Goal: Task Accomplishment & Management: Use online tool/utility

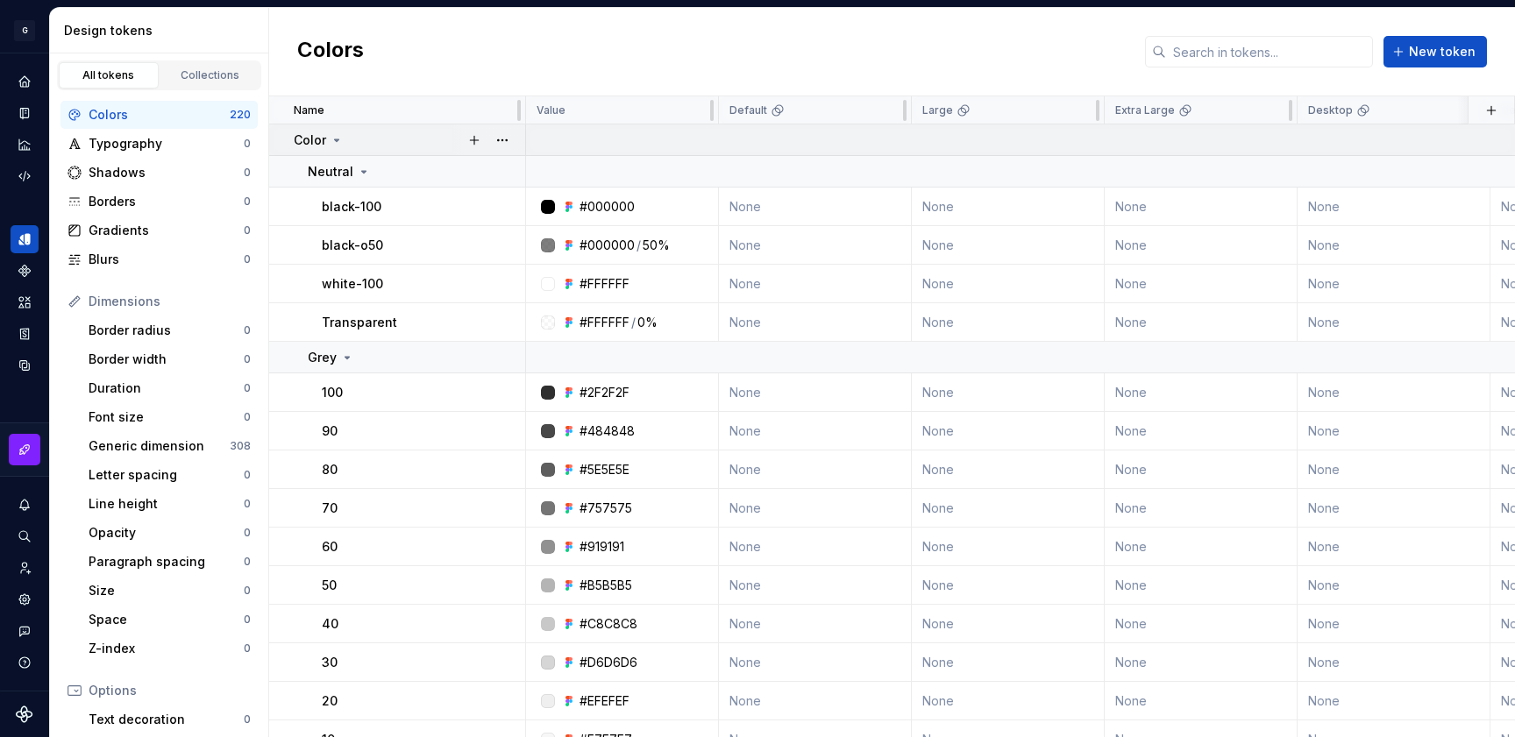
click at [333, 133] on icon at bounding box center [337, 140] width 14 height 14
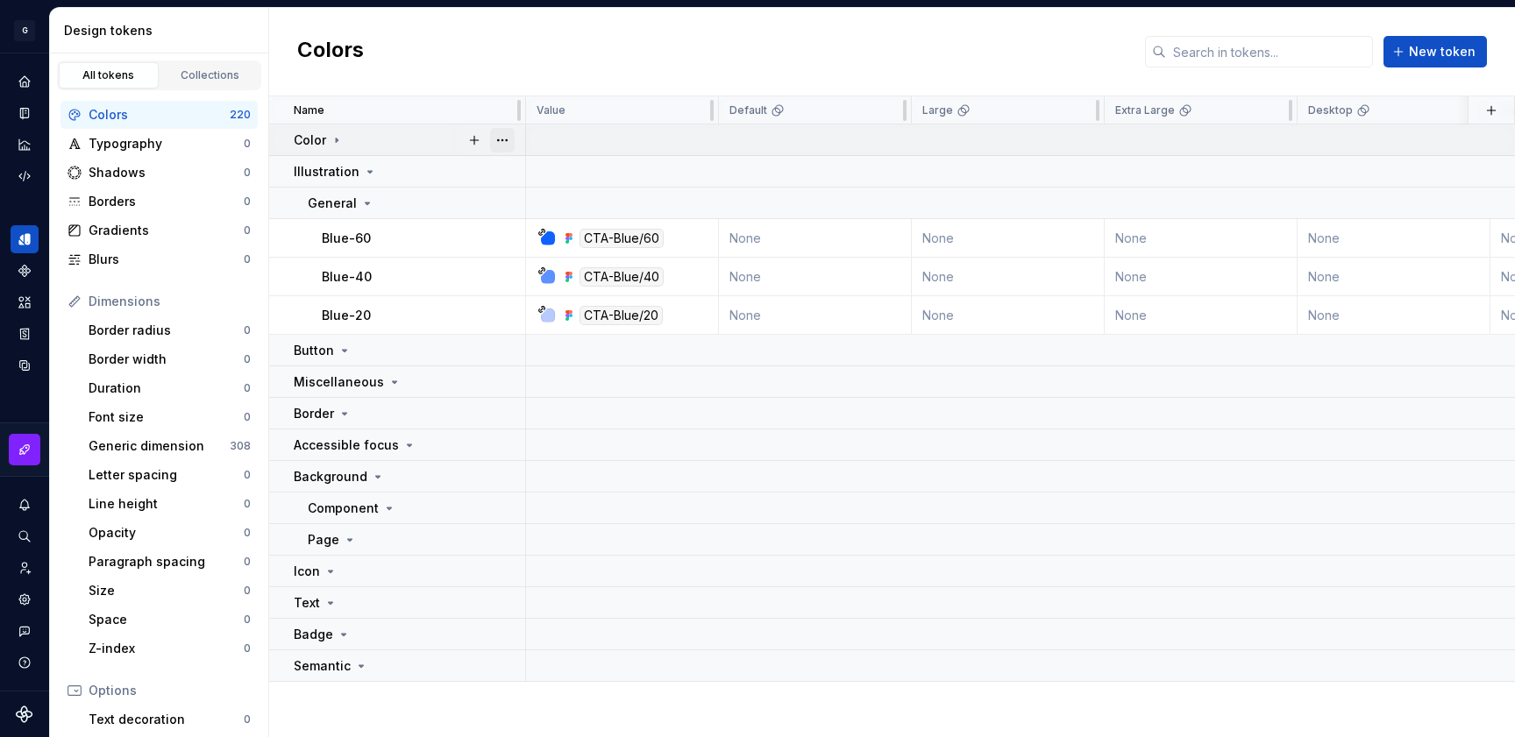
click at [497, 140] on button "button" at bounding box center [502, 140] width 25 height 25
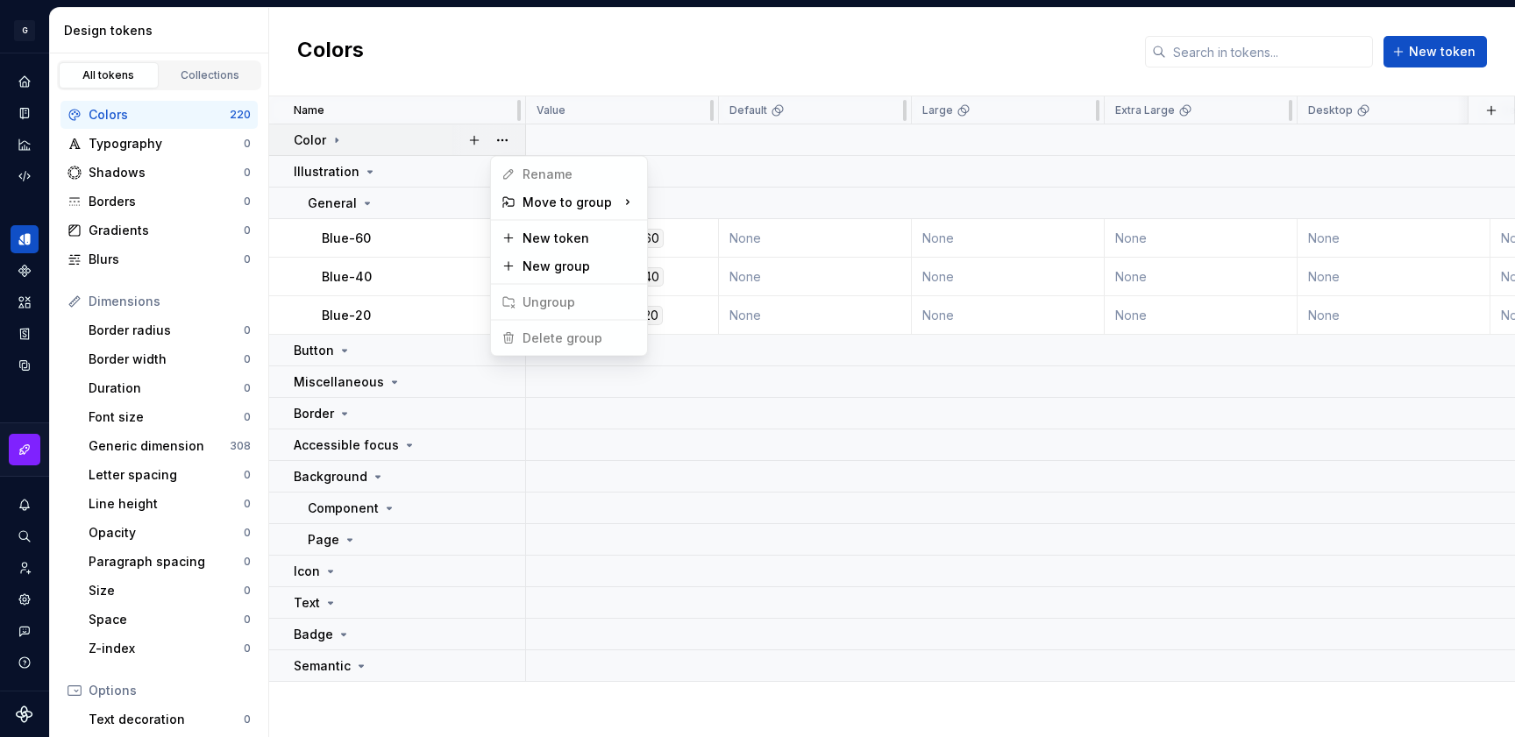
click at [581, 338] on span "Delete group" at bounding box center [552, 338] width 115 height 28
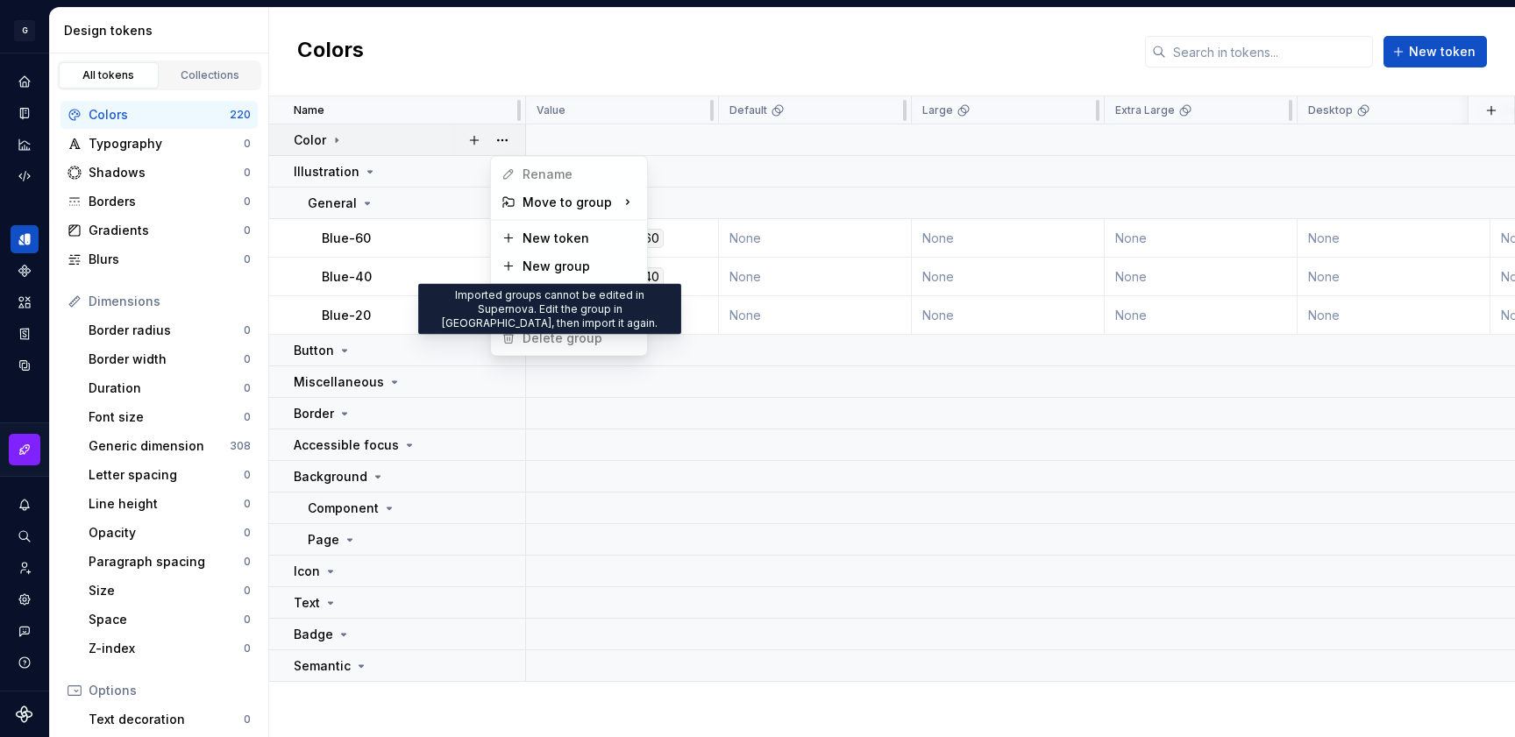
click at [526, 340] on span "Delete group" at bounding box center [552, 338] width 115 height 28
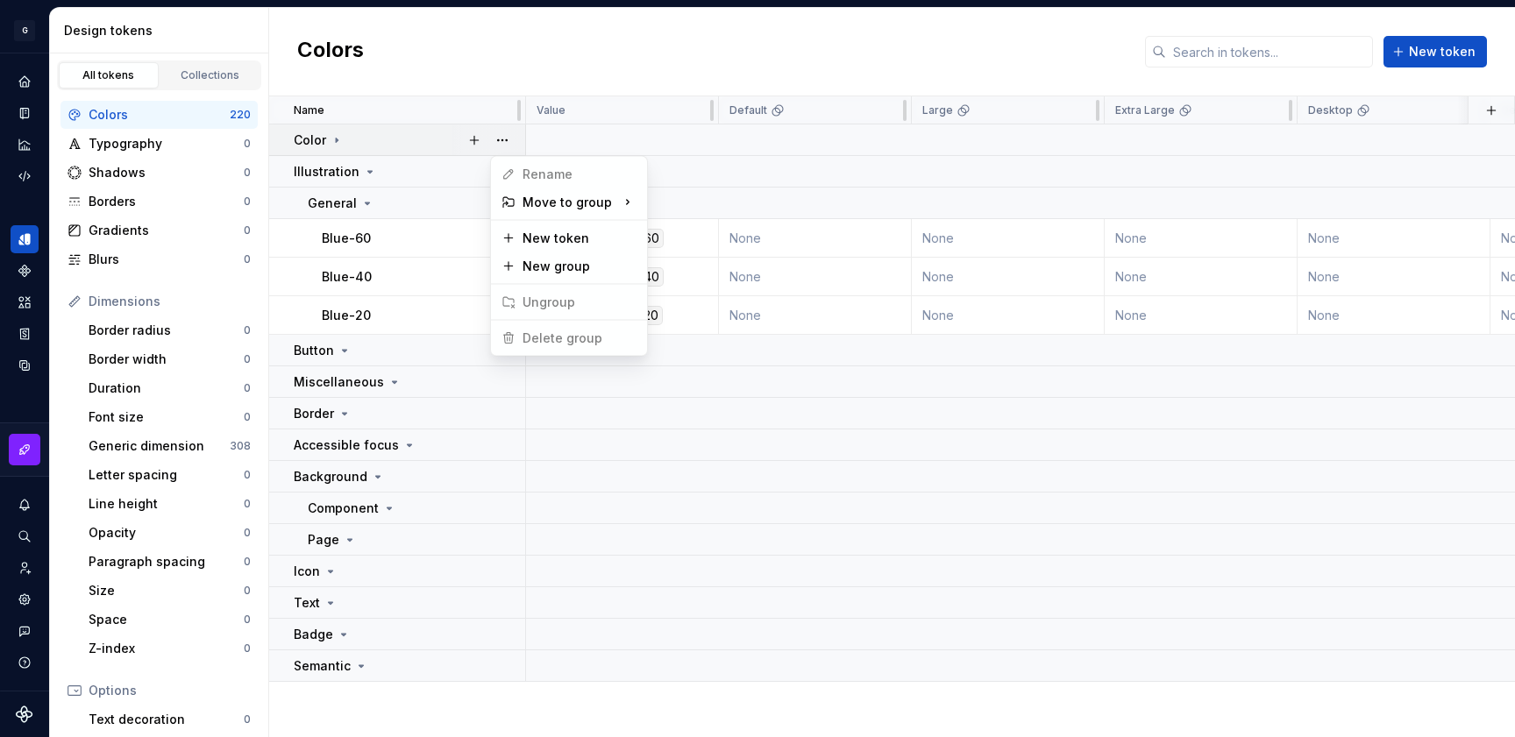
click at [683, 53] on html "原文 请对此翻译评分 您的反馈将用于改进谷歌翻译 G AA DLS (Testing) GD Design system data Design tokens…" at bounding box center [757, 368] width 1515 height 737
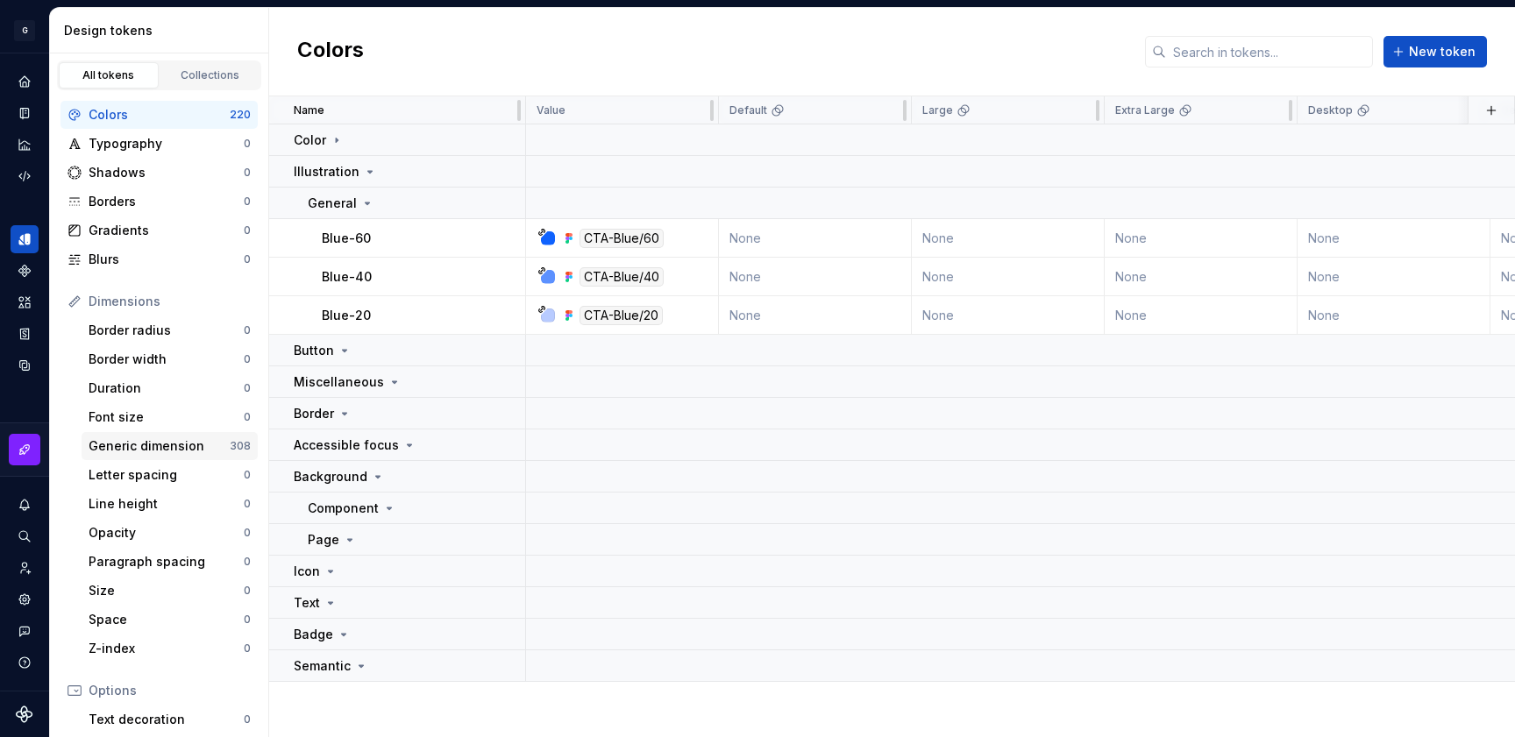
click at [150, 445] on div "Generic dimension" at bounding box center [159, 447] width 141 height 18
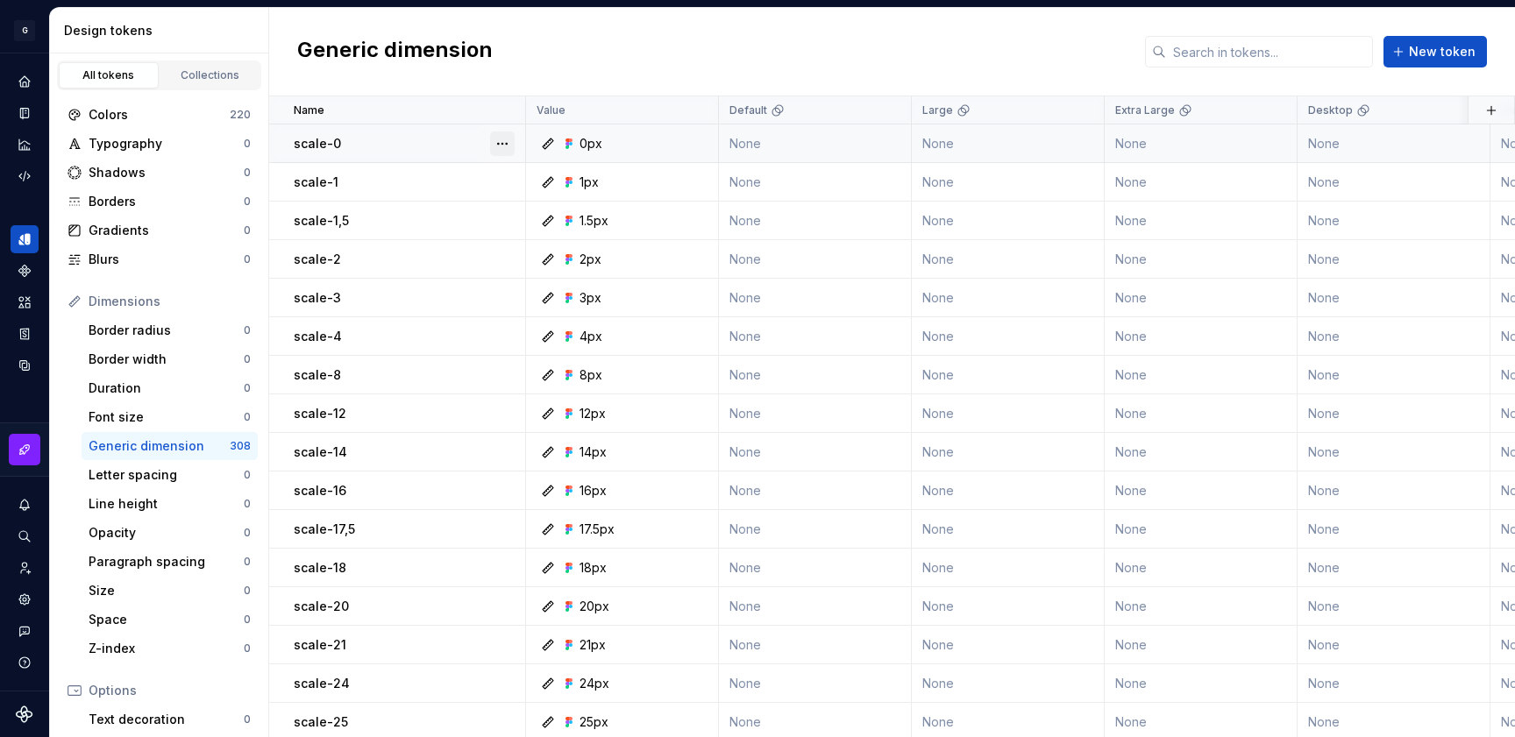
click at [503, 139] on button "button" at bounding box center [502, 144] width 25 height 25
click at [516, 177] on div "Open detail" at bounding box center [569, 178] width 149 height 28
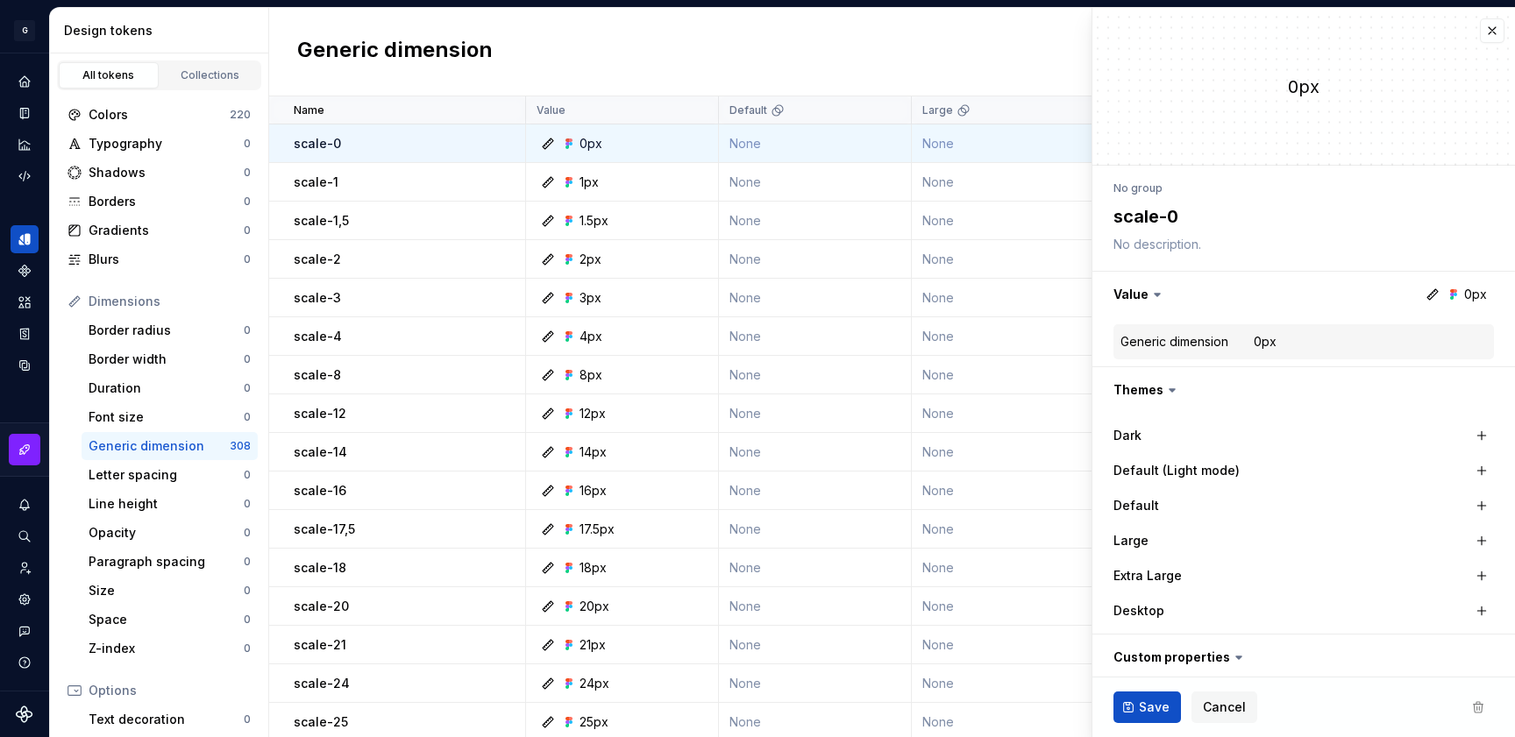
type textarea "*"
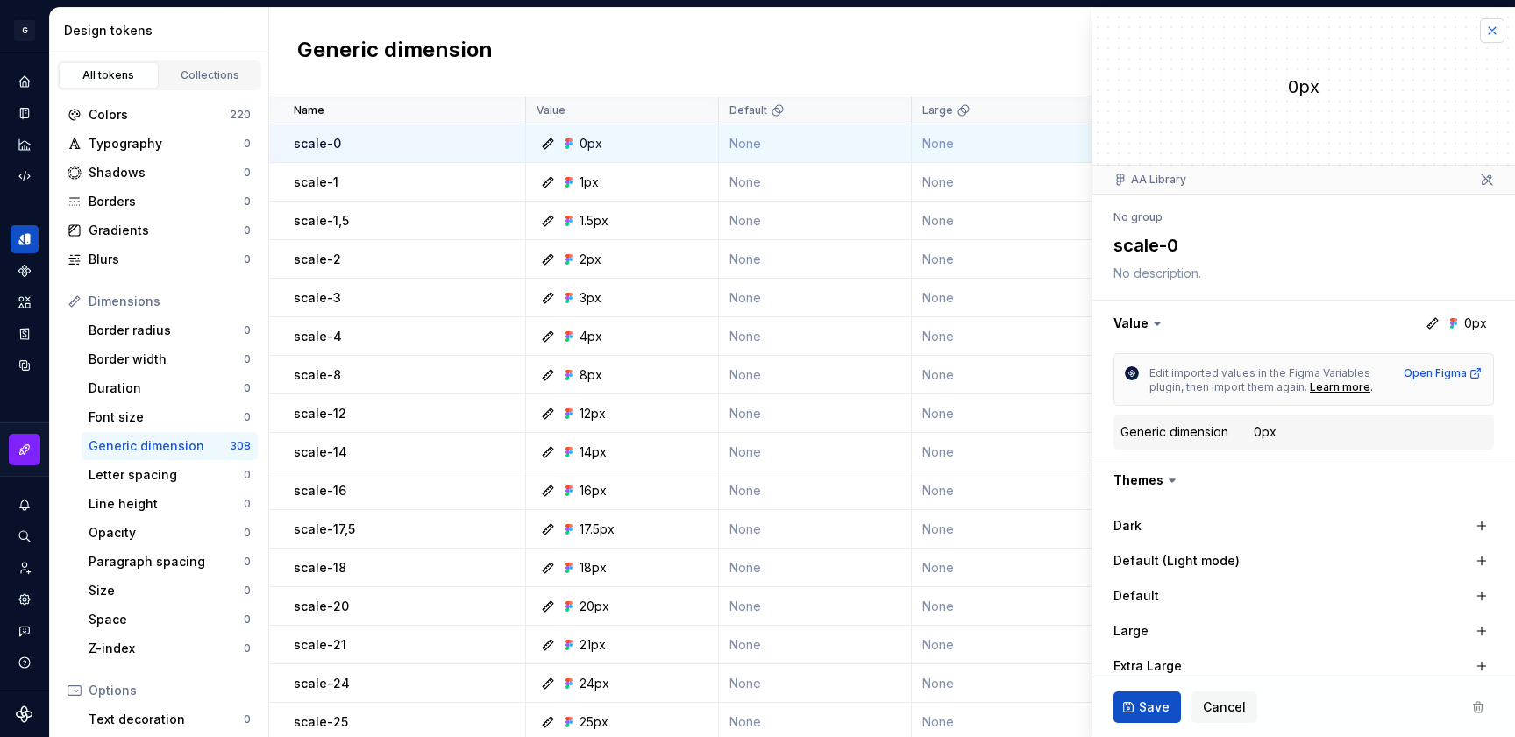
click at [1482, 37] on button "button" at bounding box center [1492, 30] width 25 height 25
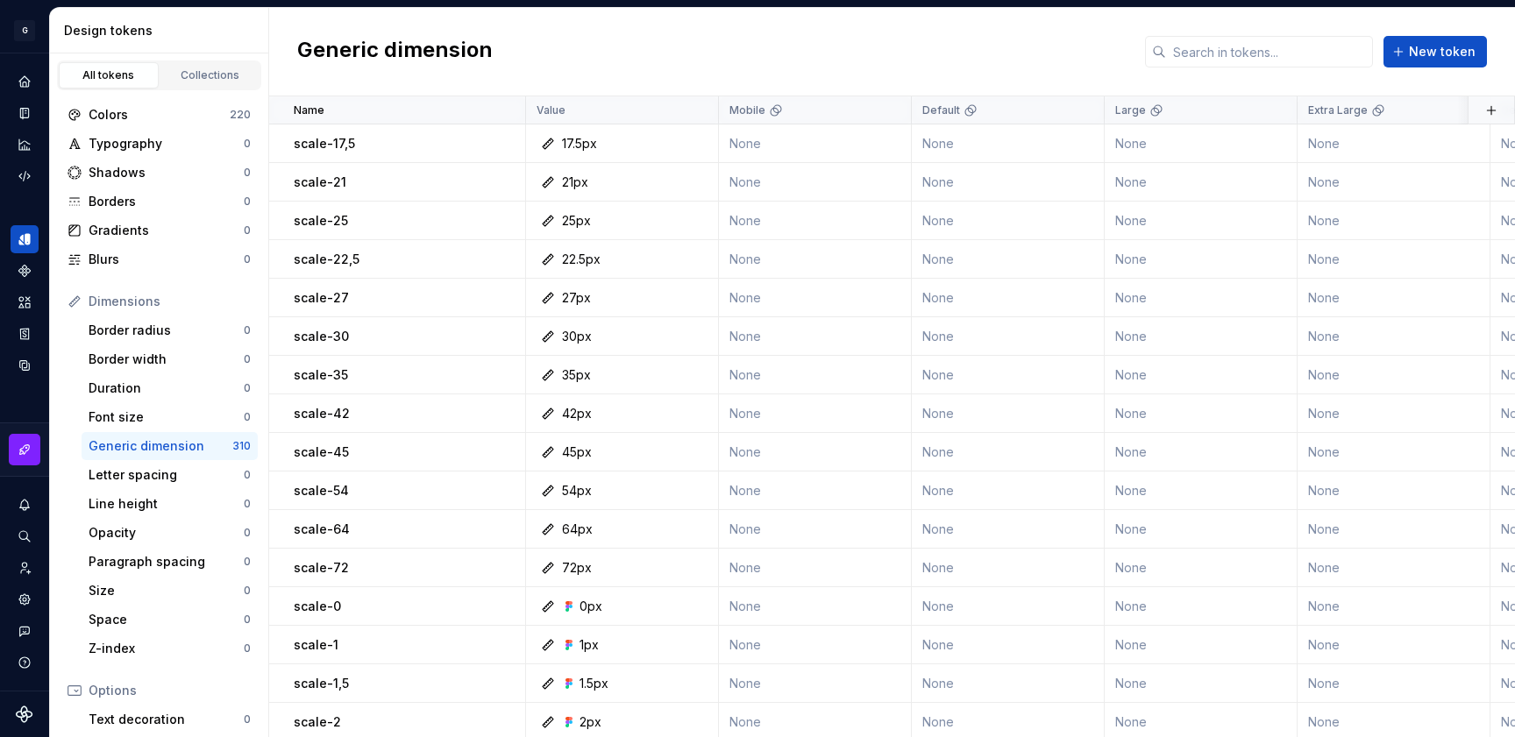
click at [808, 36] on div "Generic dimension New token" at bounding box center [892, 52] width 1246 height 89
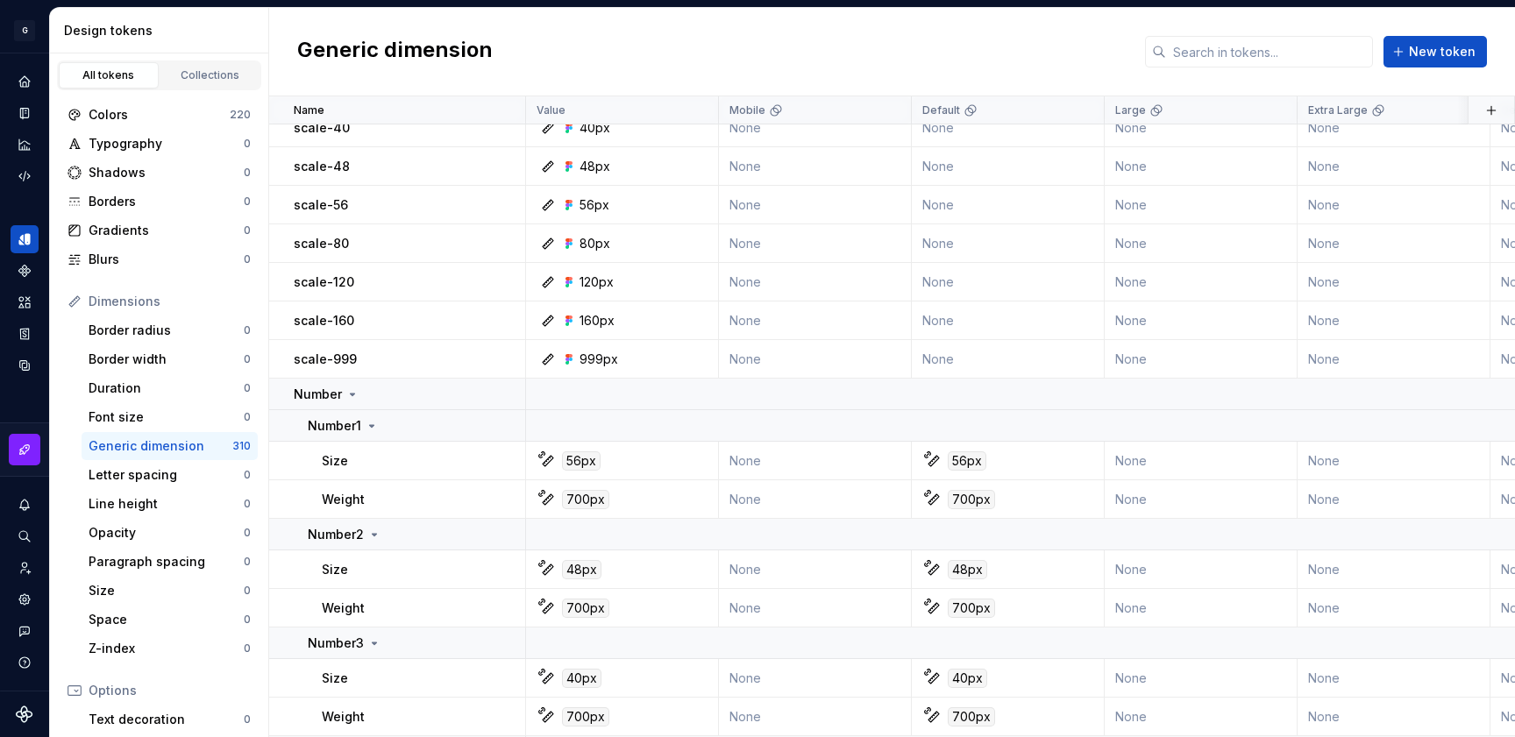
scroll to position [1242, 0]
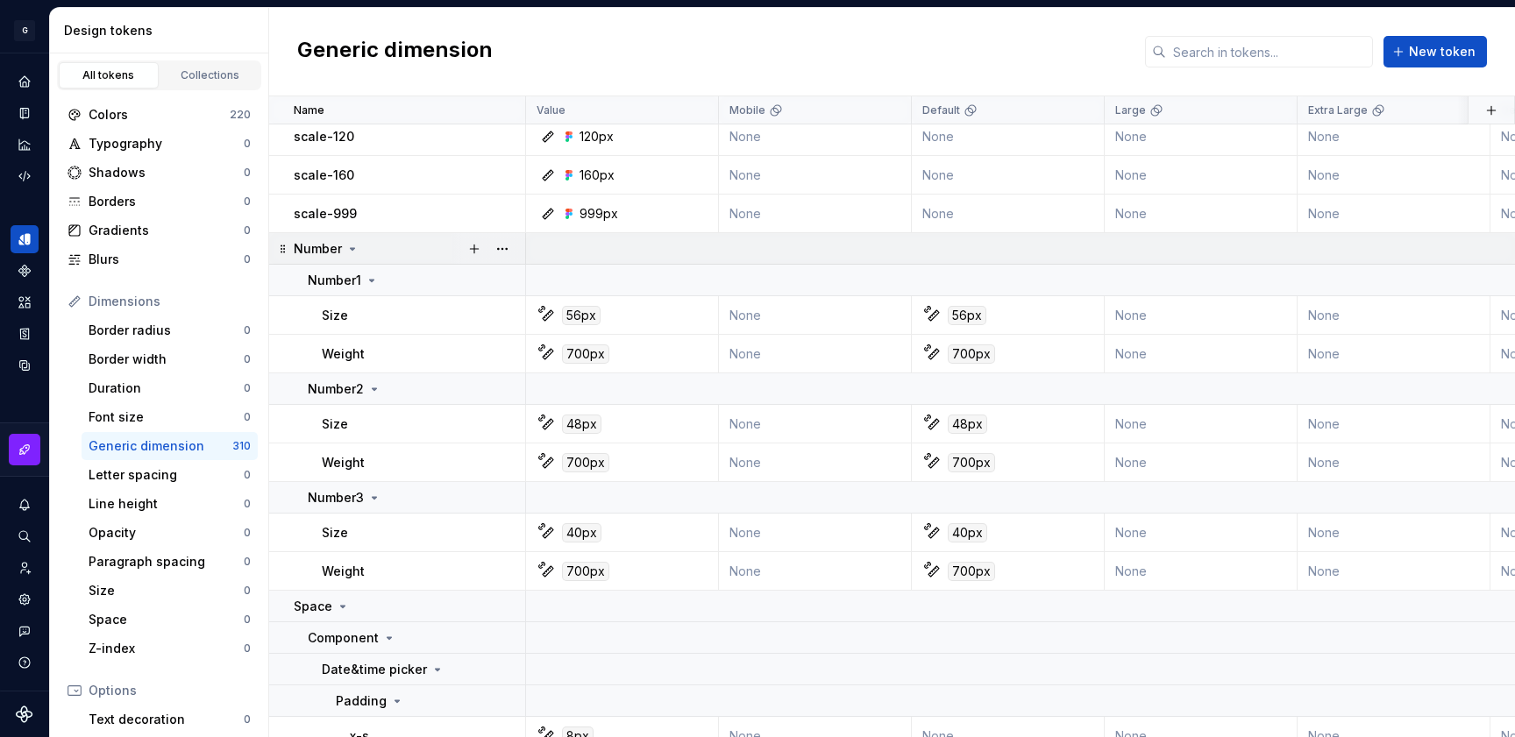
click at [348, 245] on icon at bounding box center [352, 249] width 14 height 14
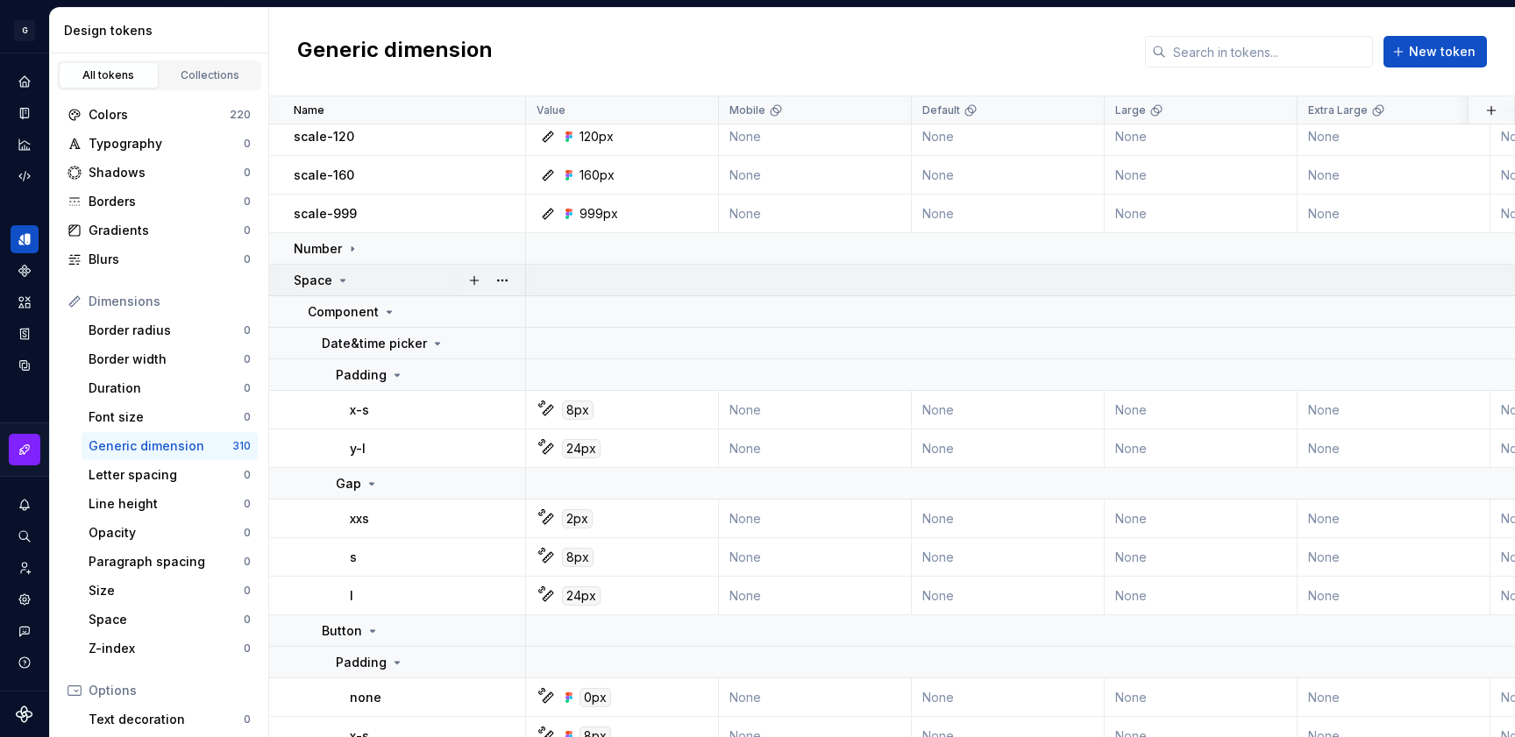
click at [340, 274] on icon at bounding box center [343, 281] width 14 height 14
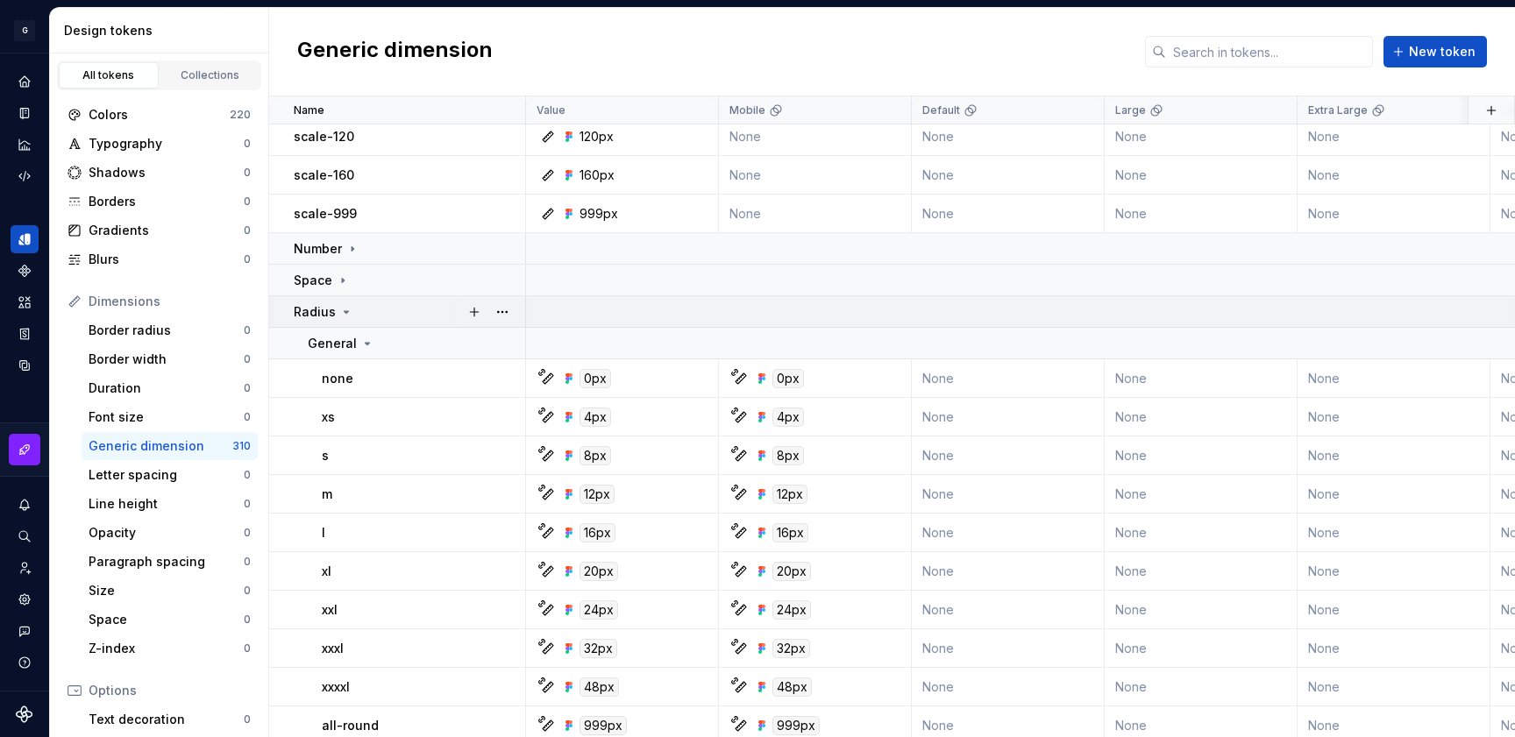
click at [339, 316] on icon at bounding box center [346, 312] width 14 height 14
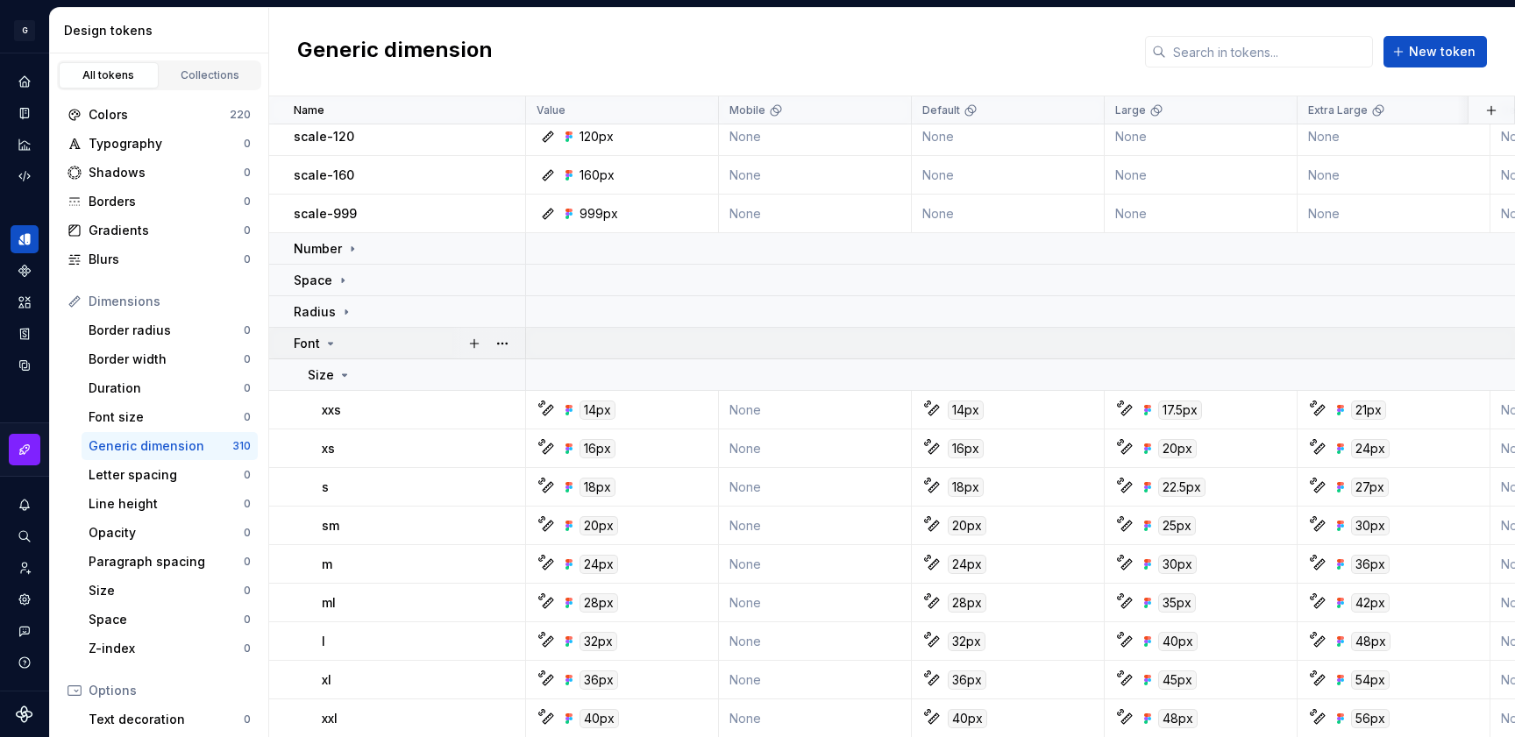
click at [328, 340] on icon at bounding box center [331, 344] width 14 height 14
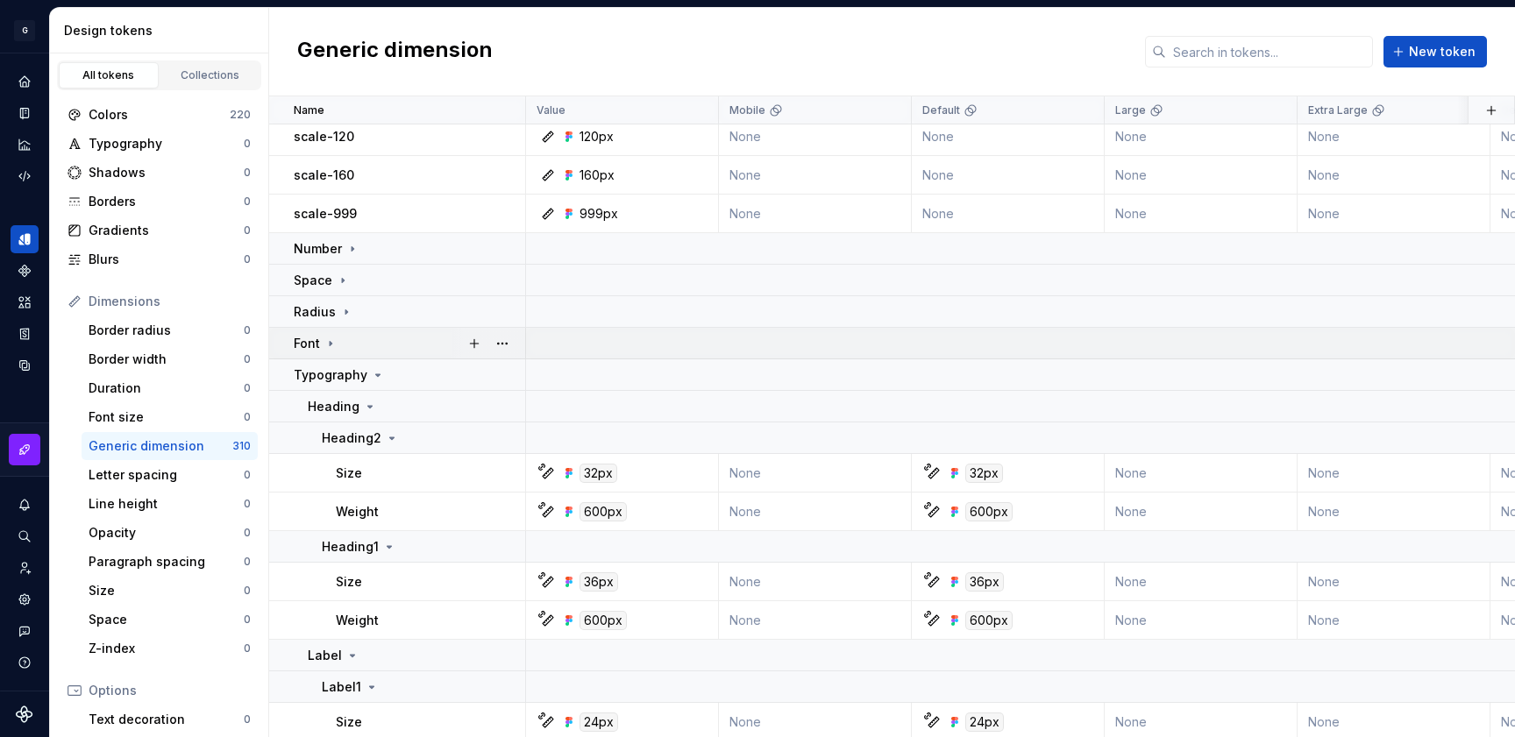
click at [328, 341] on icon at bounding box center [331, 344] width 14 height 14
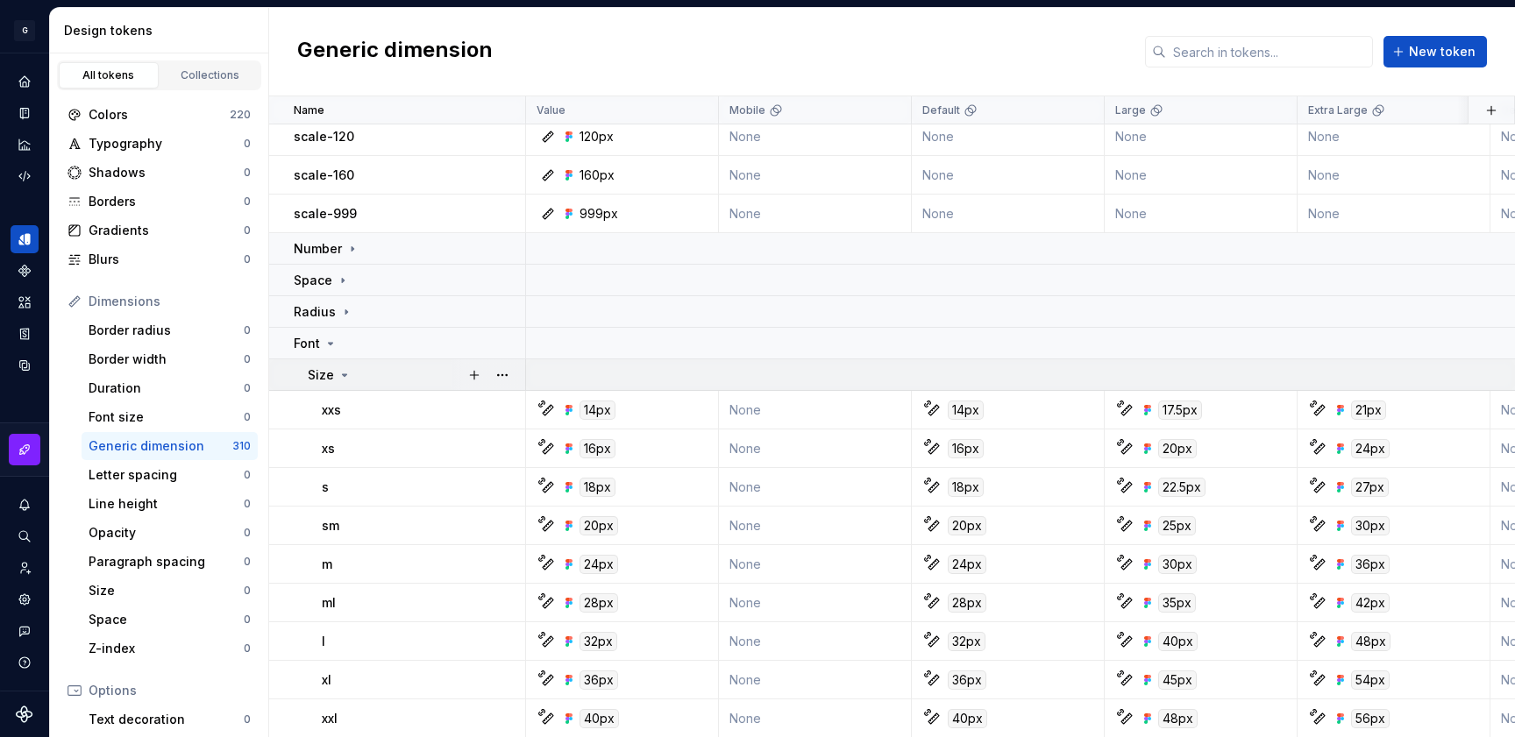
click at [333, 378] on div "Size" at bounding box center [330, 376] width 44 height 18
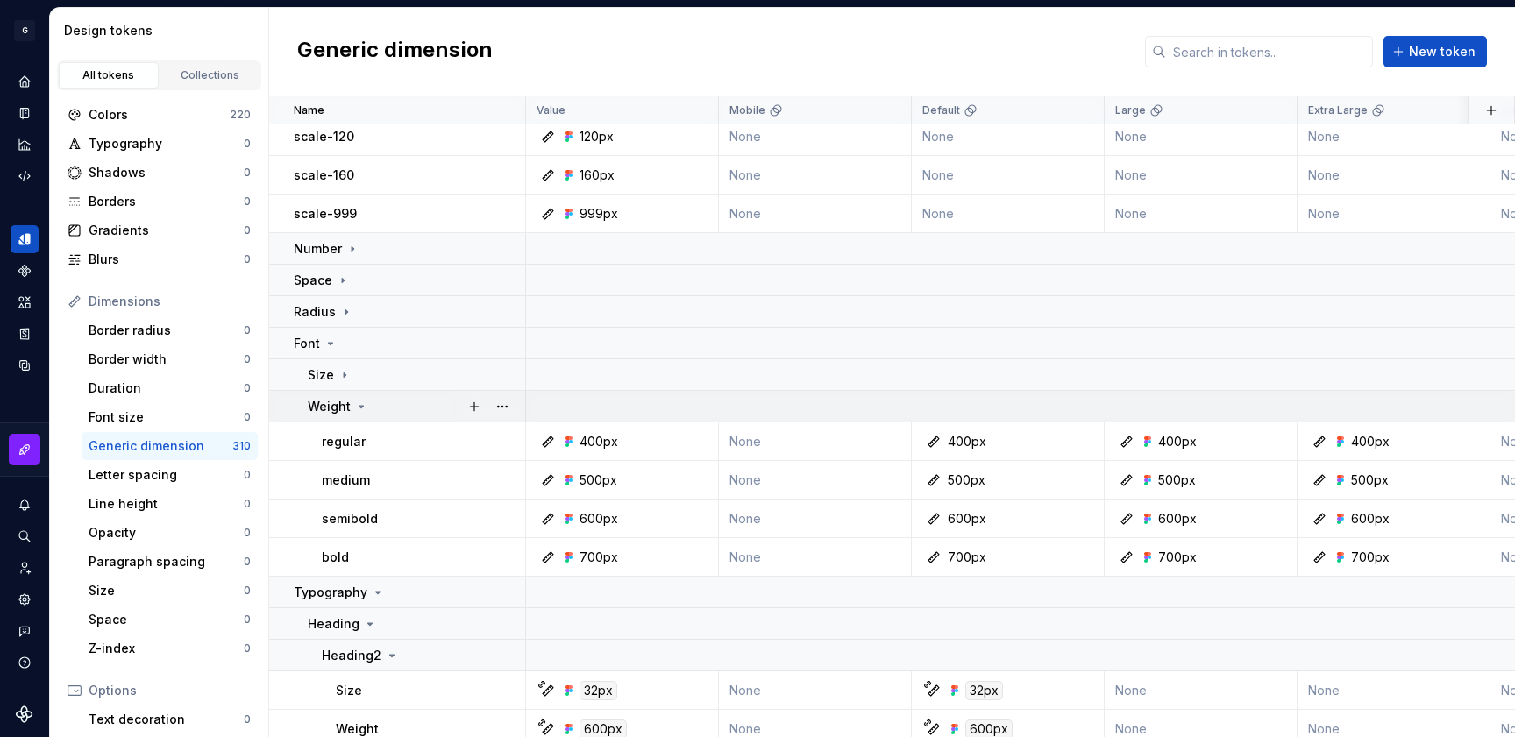
click at [334, 413] on p "Weight" at bounding box center [329, 407] width 43 height 18
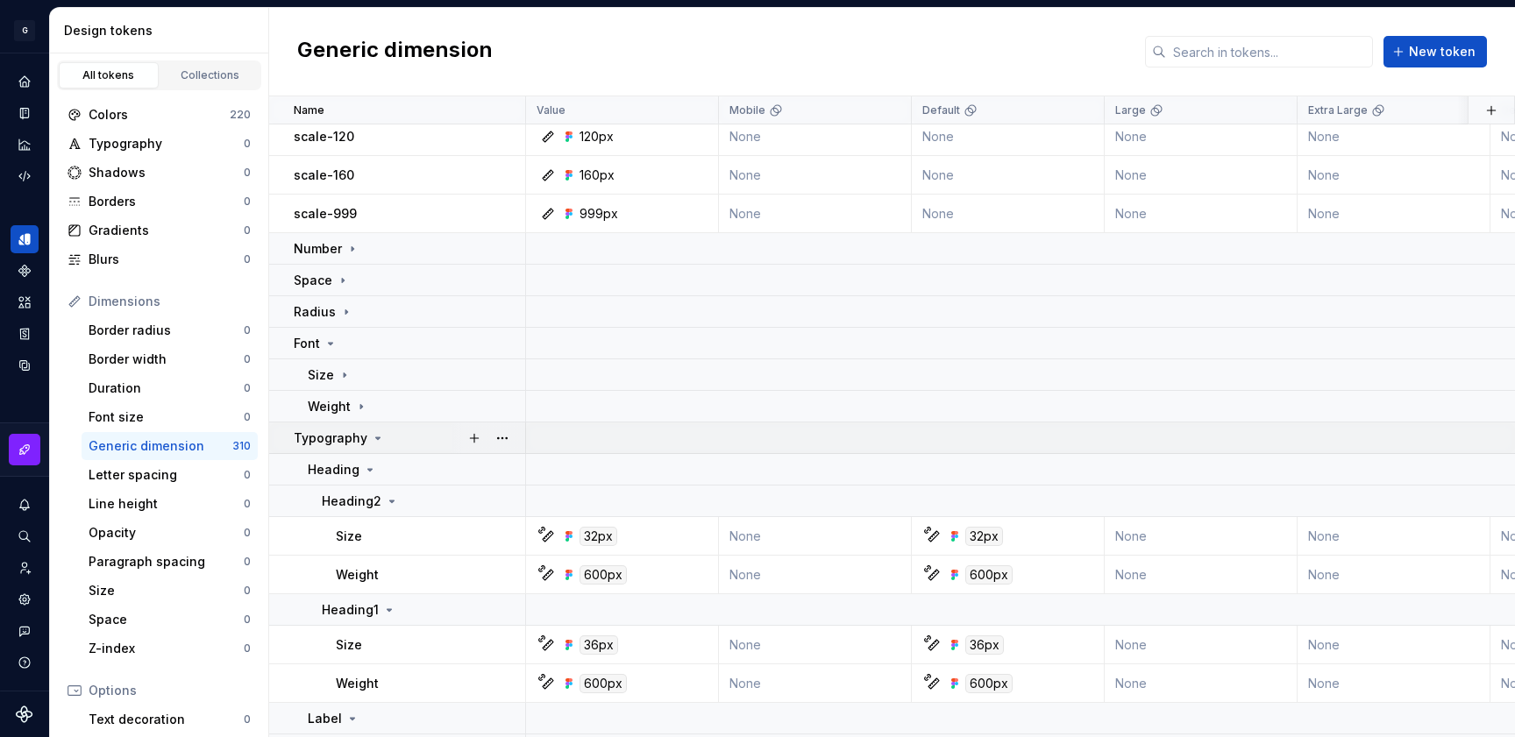
click at [363, 438] on p "Typography" at bounding box center [331, 439] width 74 height 18
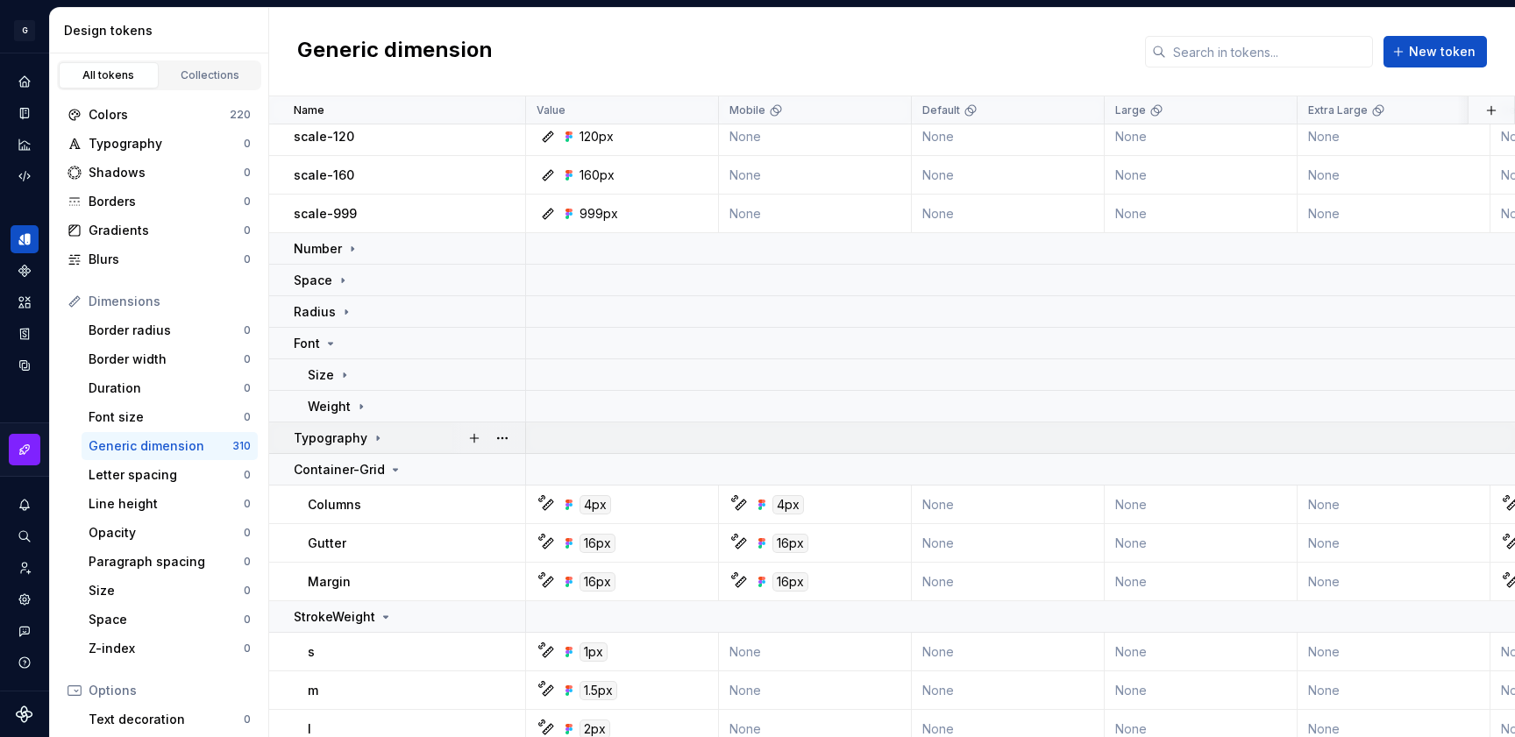
click at [374, 442] on icon at bounding box center [378, 438] width 14 height 14
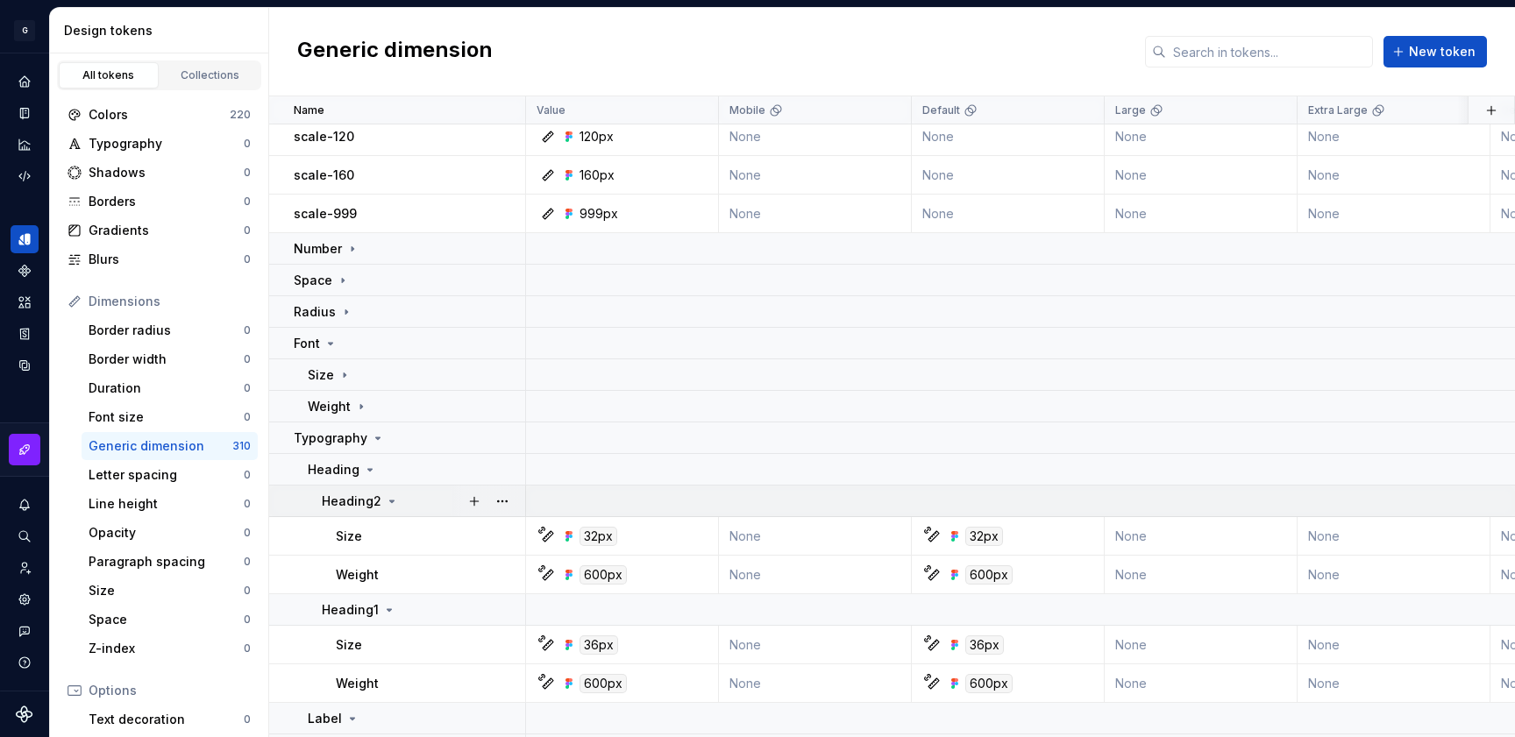
click at [392, 505] on icon at bounding box center [392, 502] width 14 height 14
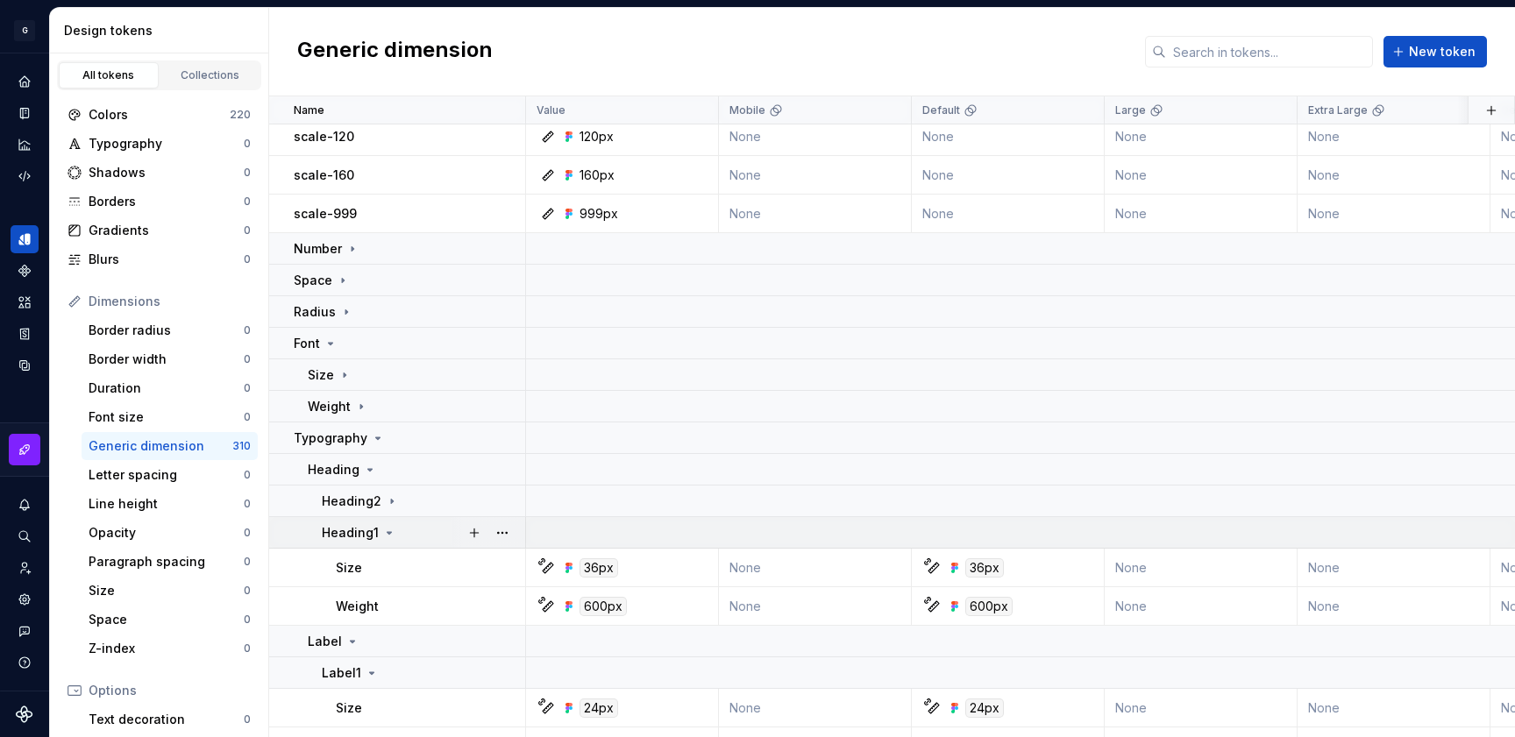
click at [388, 532] on icon at bounding box center [390, 533] width 4 height 2
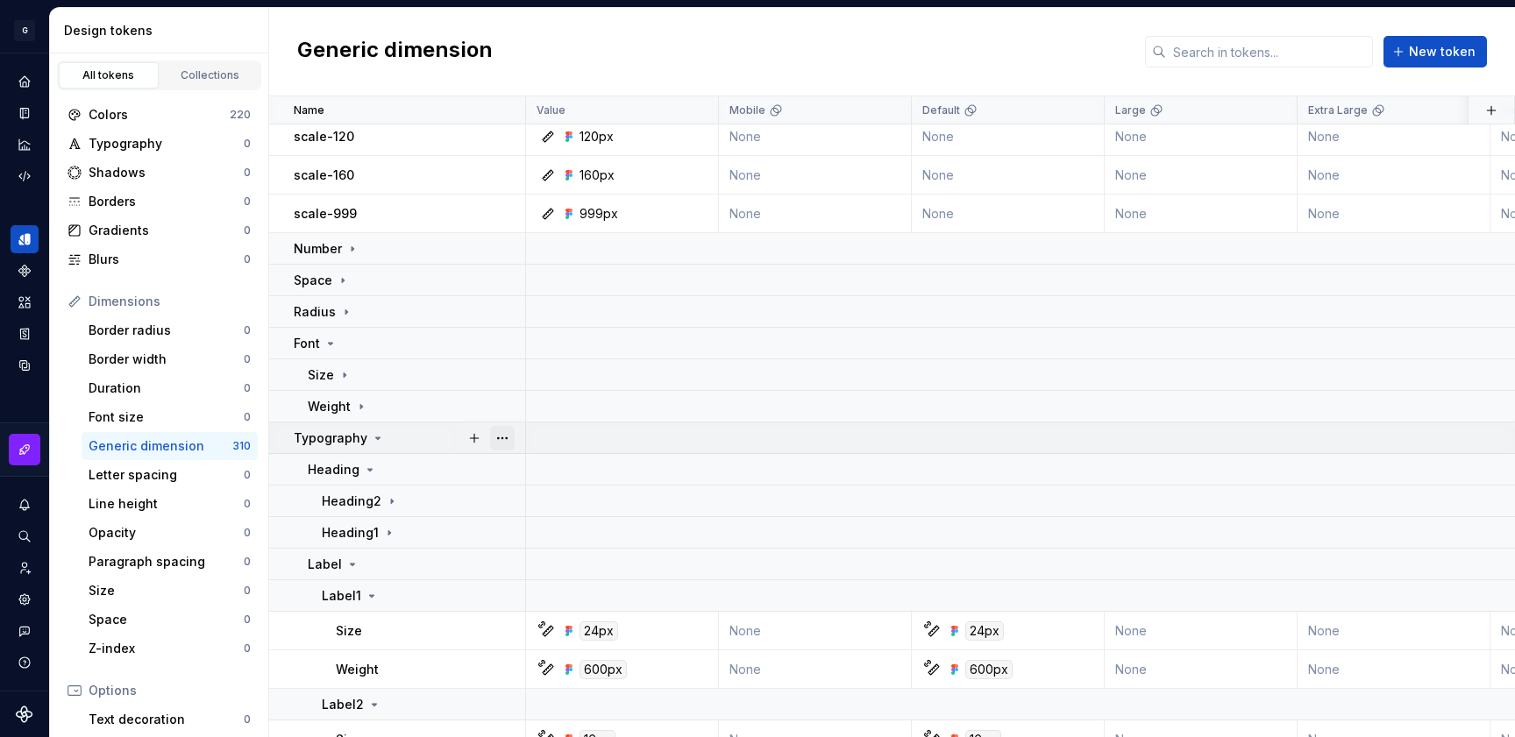
click at [495, 442] on button "button" at bounding box center [502, 438] width 25 height 25
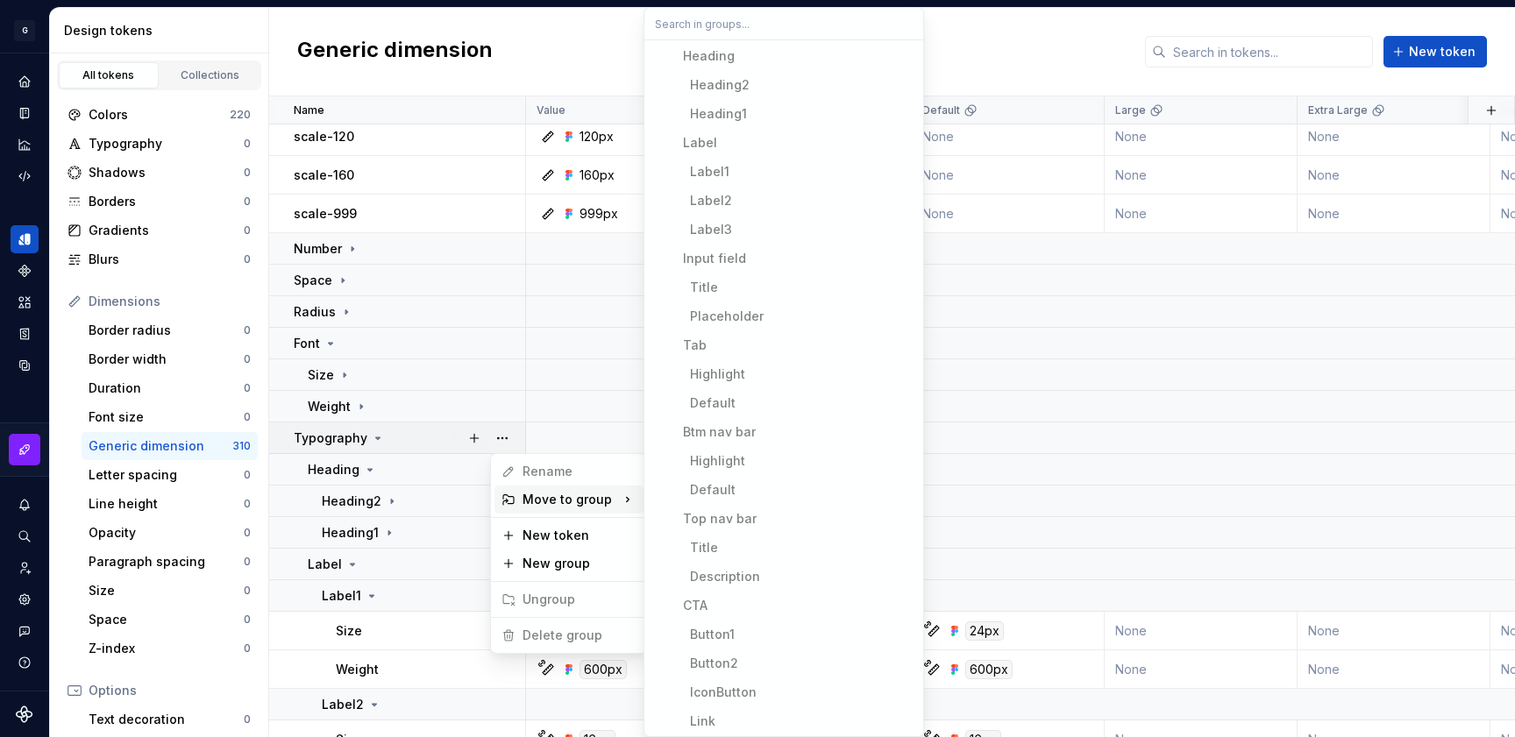
scroll to position [3295, 0]
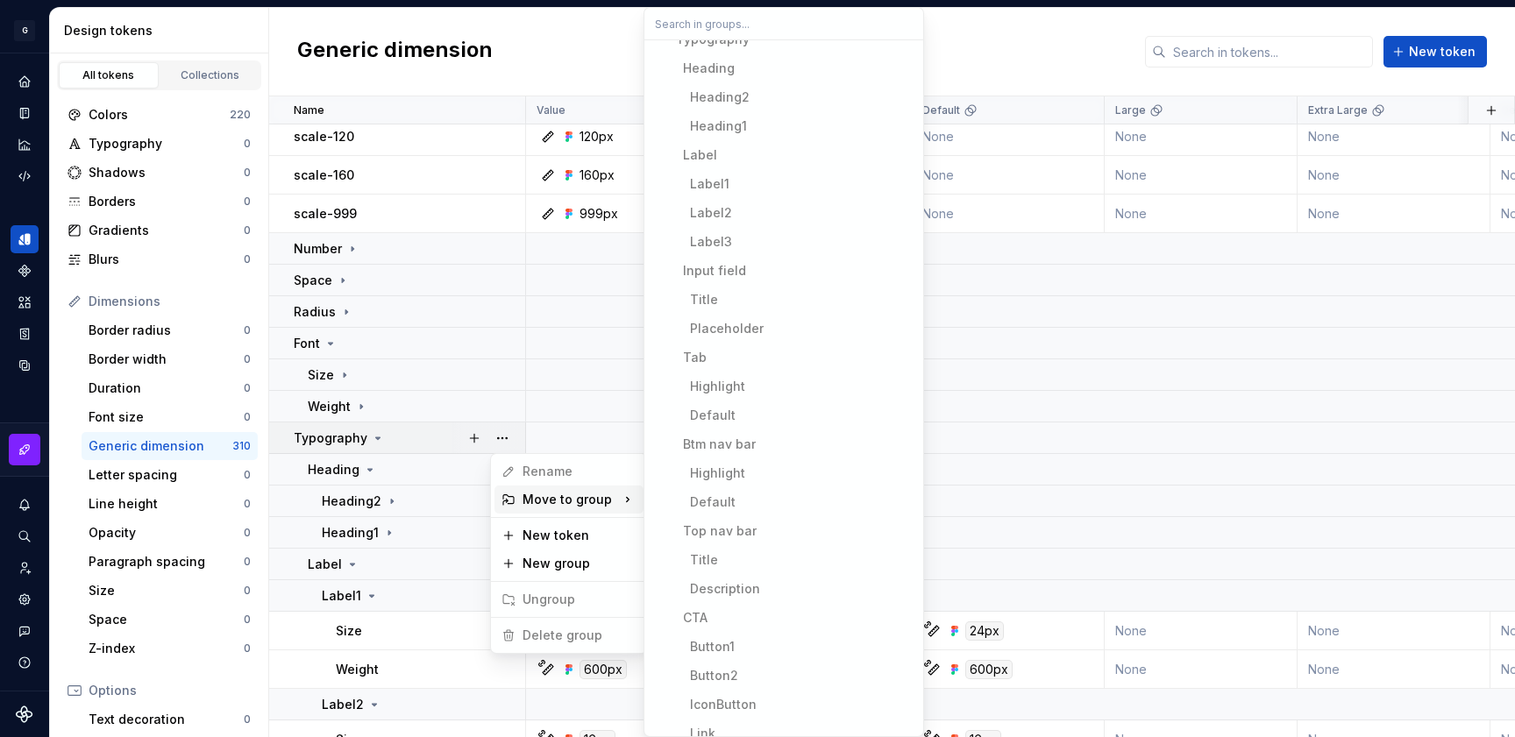
click at [393, 438] on html "原文 请对此翻译评分 您的反馈将用于改进谷歌翻译 G AA DLS (Testing) GD Design system data Design tokens…" at bounding box center [757, 368] width 1515 height 737
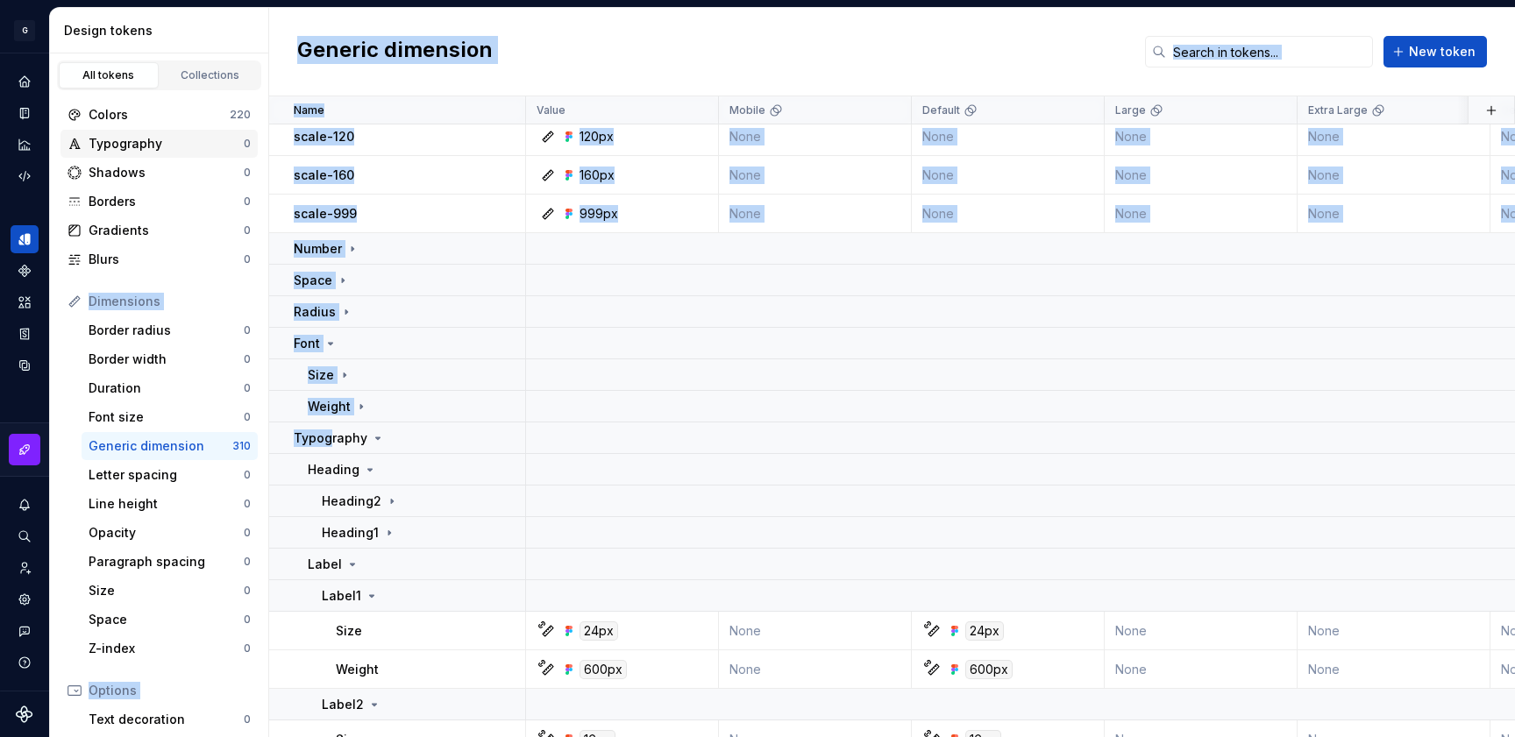
drag, startPoint x: 329, startPoint y: 439, endPoint x: 182, endPoint y: 139, distance: 334.1
click at [182, 139] on div "Design tokens All tokens Collections Colors 220 Typography 0 Shadows 0 Borders …" at bounding box center [782, 373] width 1465 height 730
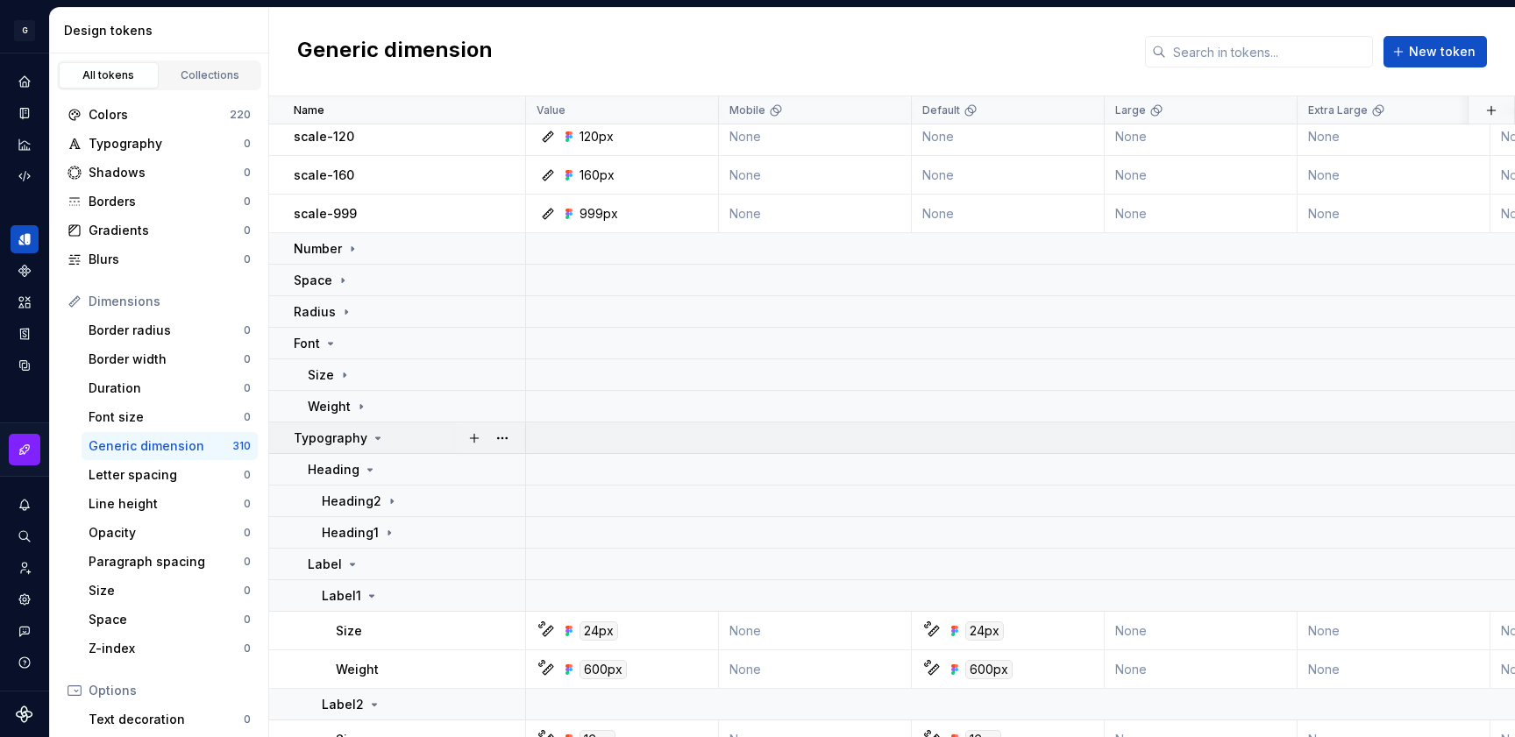
click at [407, 427] on td "Typography" at bounding box center [397, 439] width 257 height 32
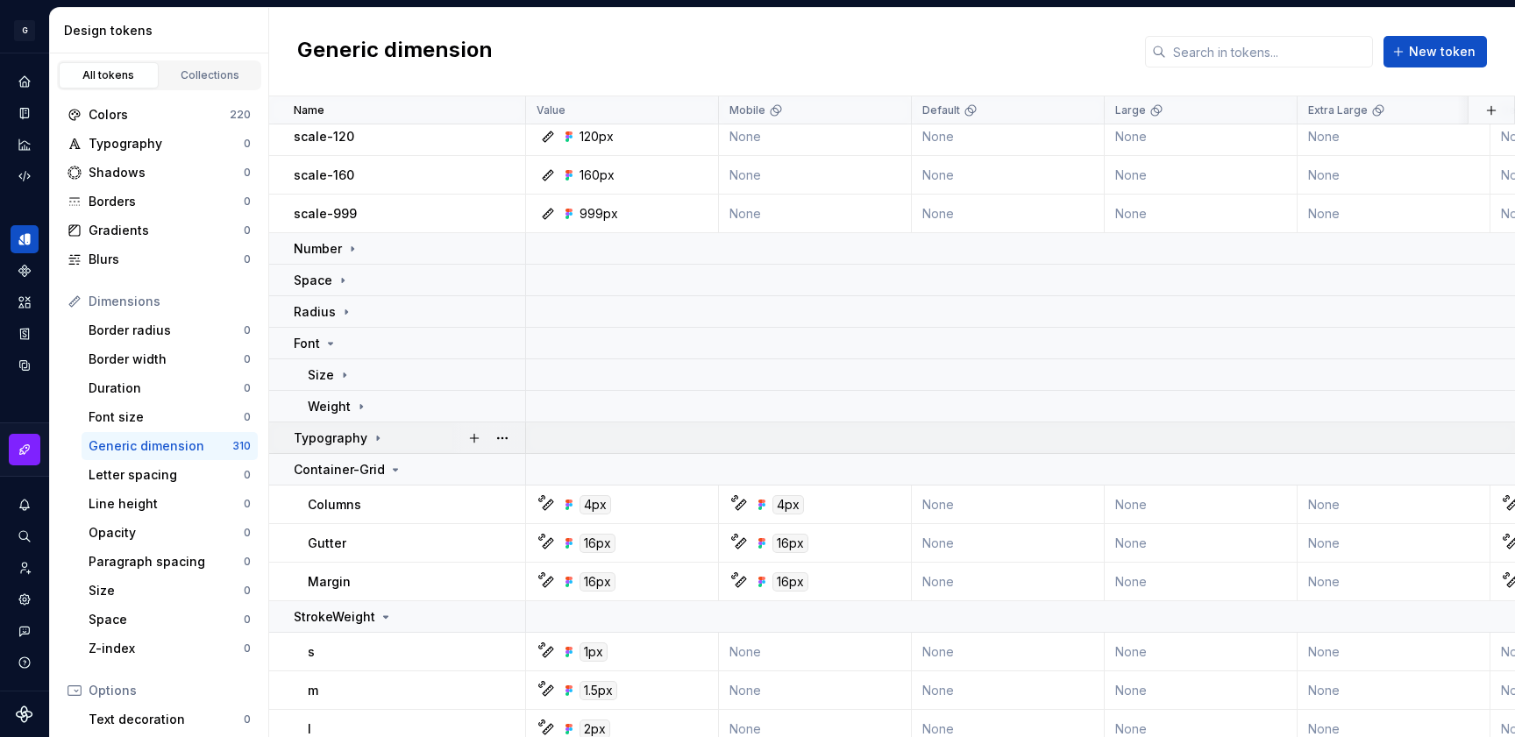
click at [378, 438] on icon at bounding box center [378, 438] width 14 height 14
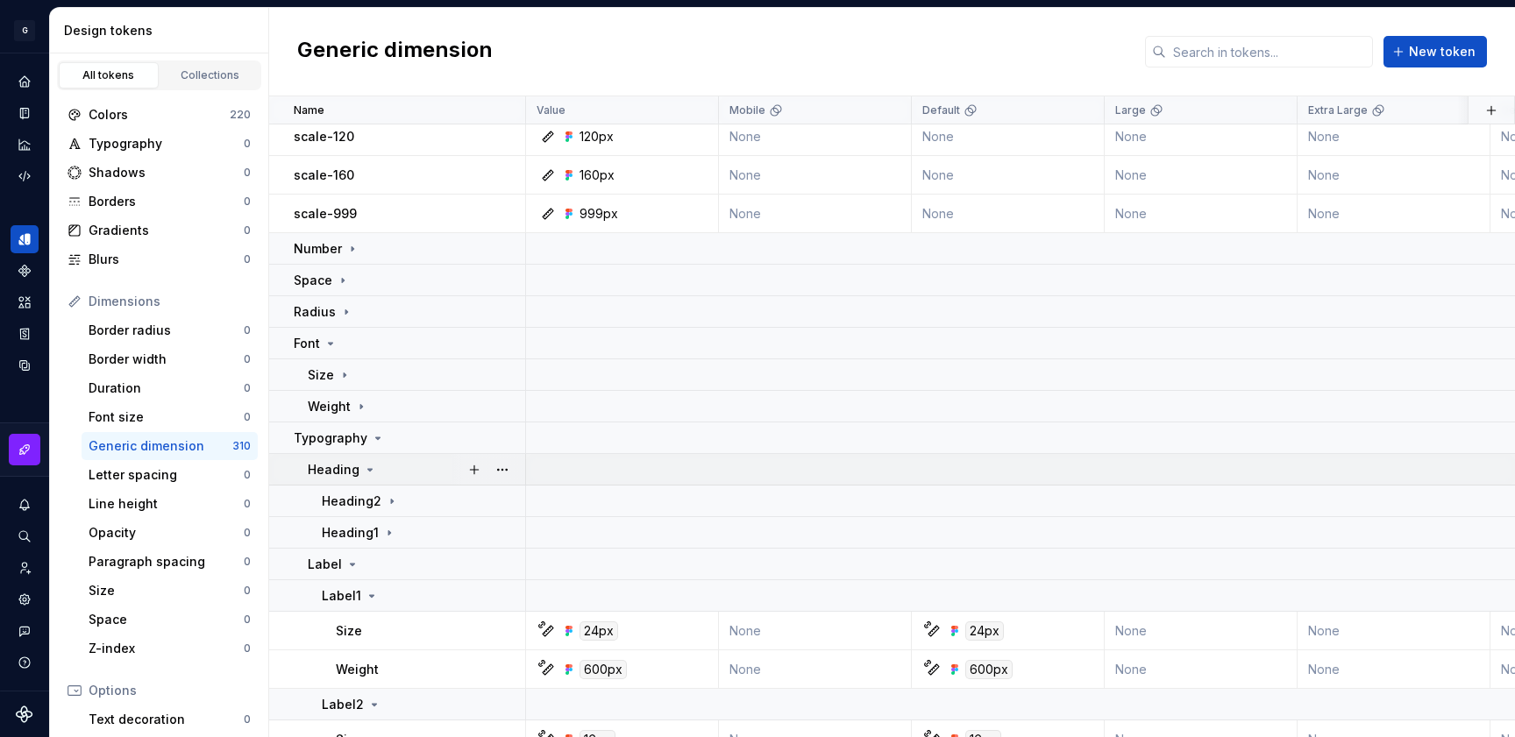
click at [366, 471] on icon at bounding box center [370, 470] width 14 height 14
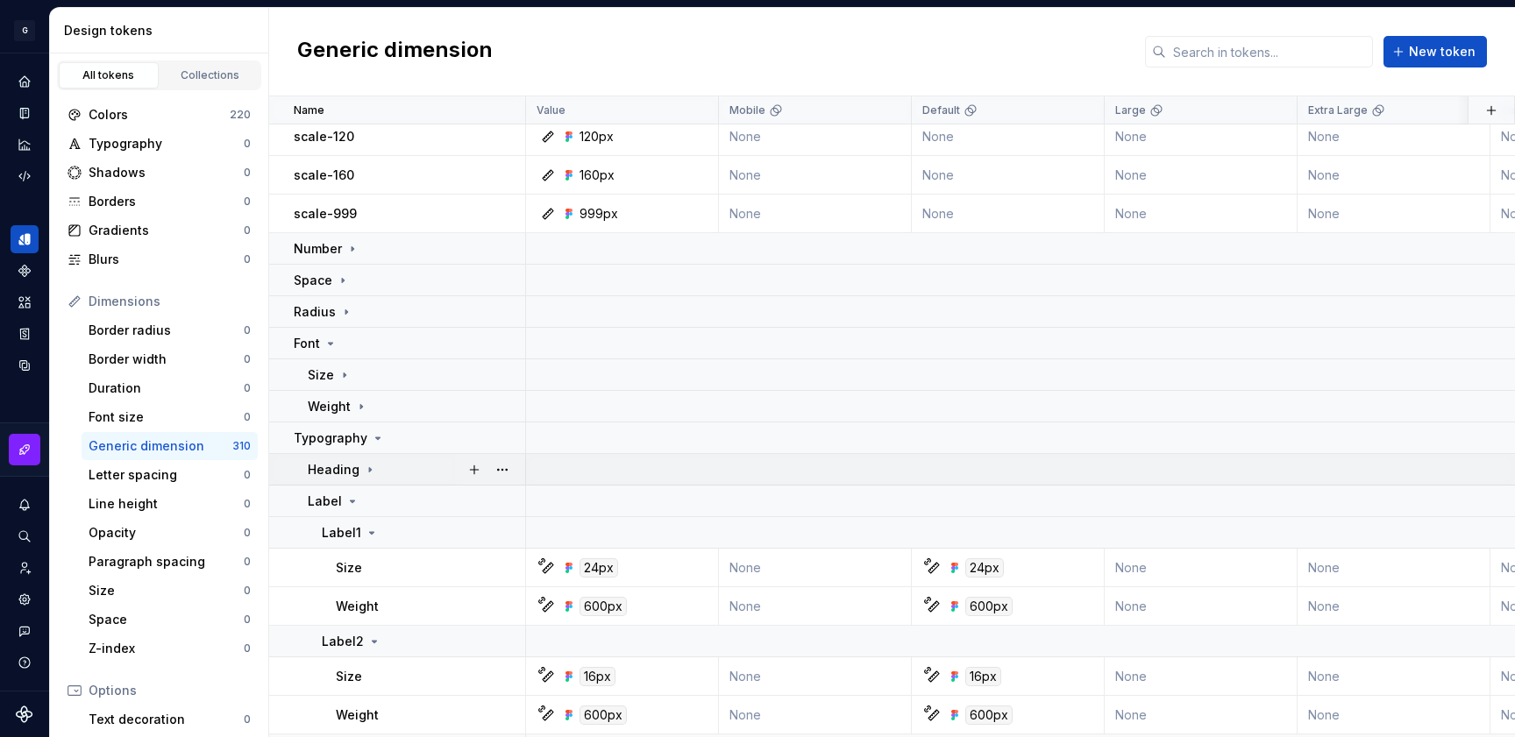
click at [366, 471] on icon at bounding box center [370, 470] width 14 height 14
